Goal: Task Accomplishment & Management: Use online tool/utility

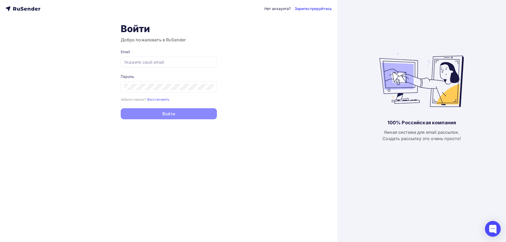
type input "[EMAIL_ADDRESS][PERSON_NAME][DOMAIN_NAME]"
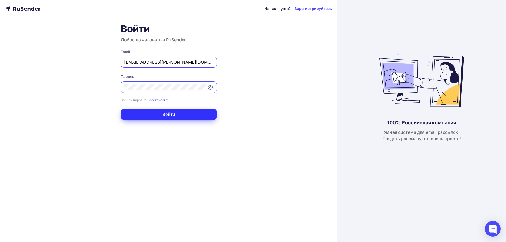
click at [185, 117] on button "Войти" at bounding box center [169, 114] width 96 height 11
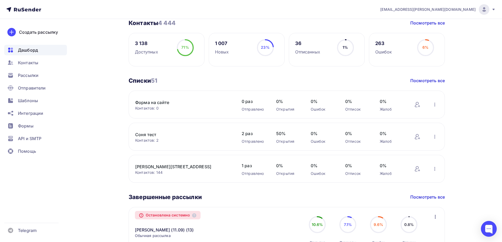
scroll to position [158, 0]
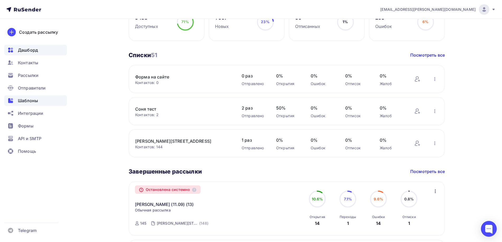
click at [30, 100] on span "Шаблоны" at bounding box center [28, 100] width 20 height 6
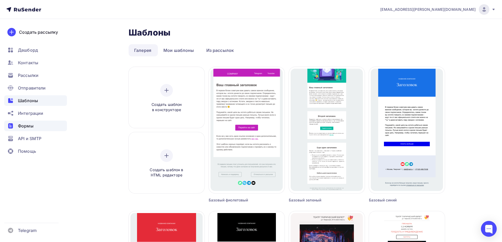
click at [31, 130] on div "Формы" at bounding box center [35, 126] width 63 height 11
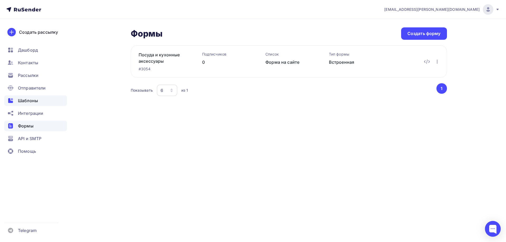
click at [28, 100] on span "Шаблоны" at bounding box center [28, 100] width 20 height 6
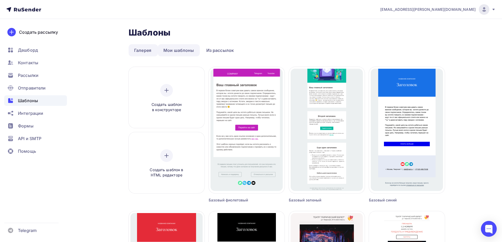
click at [183, 51] on link "Мои шаблоны" at bounding box center [179, 50] width 42 height 12
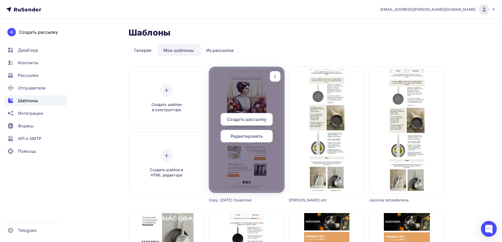
click at [274, 102] on div at bounding box center [247, 130] width 76 height 126
click at [247, 91] on div at bounding box center [247, 130] width 76 height 126
click at [279, 96] on div at bounding box center [247, 130] width 76 height 126
click at [219, 171] on div at bounding box center [247, 130] width 76 height 126
click at [244, 132] on div "Редактировать" at bounding box center [246, 136] width 52 height 13
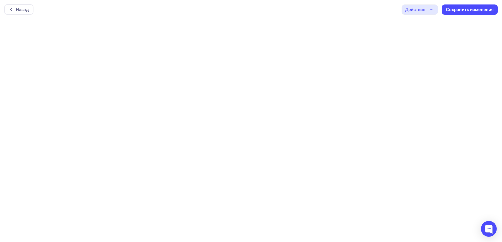
scroll to position [1, 0]
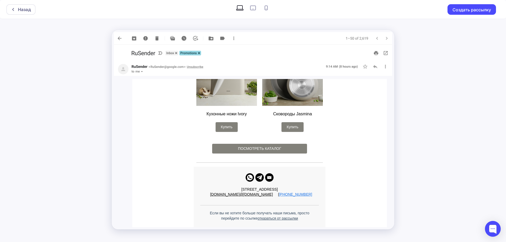
scroll to position [552, 0]
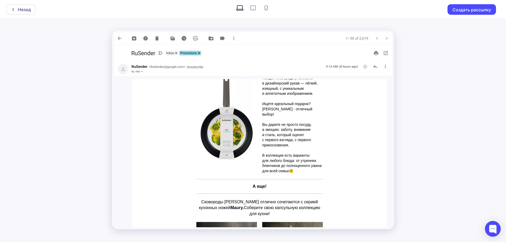
scroll to position [316, 0]
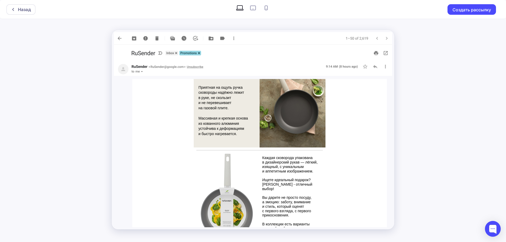
scroll to position [316, 0]
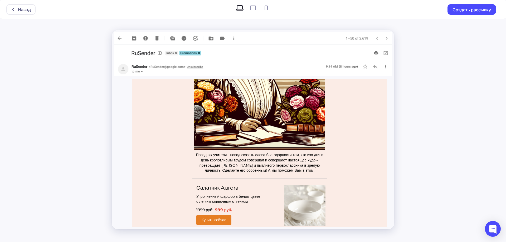
scroll to position [128, 0]
